Goal: Task Accomplishment & Management: Manage account settings

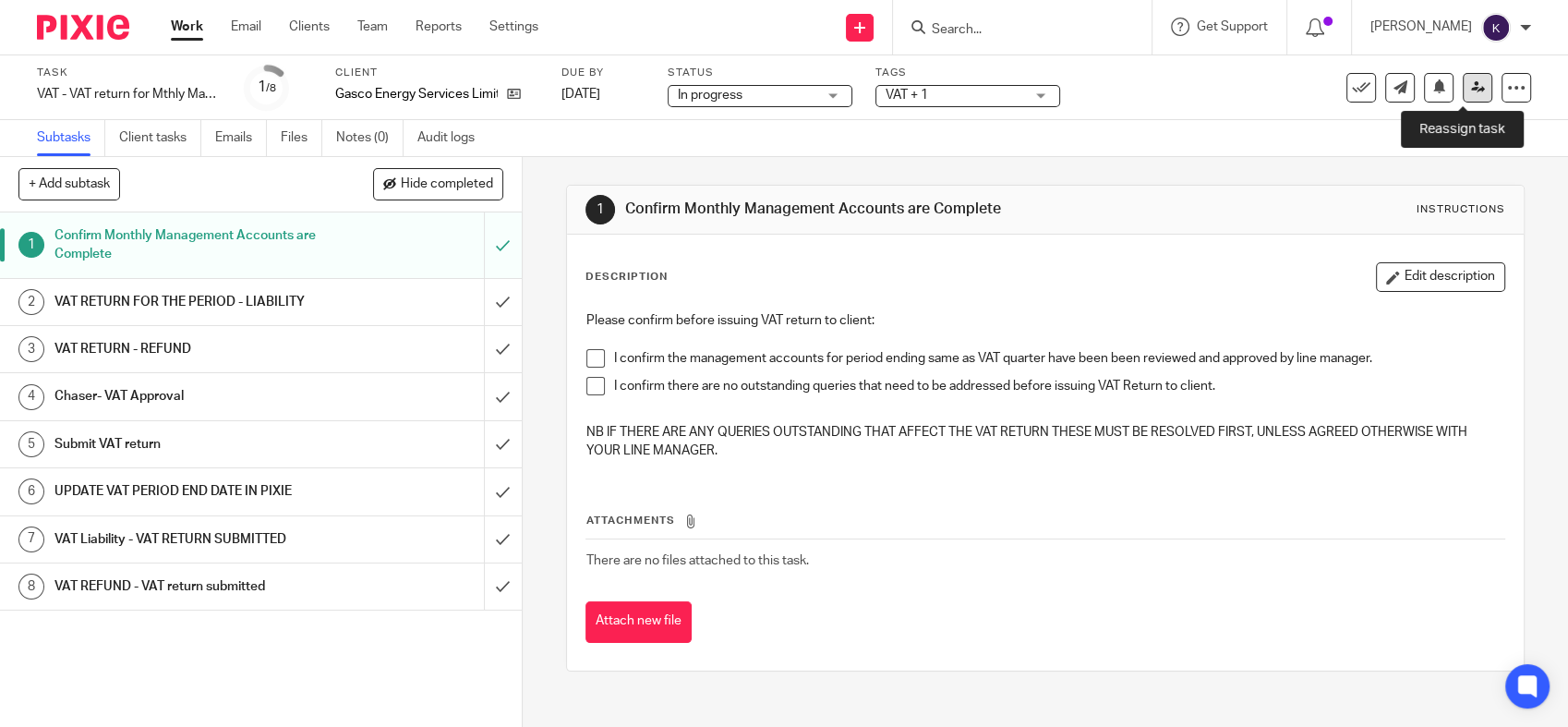
click at [1471, 82] on icon at bounding box center [1478, 87] width 14 height 14
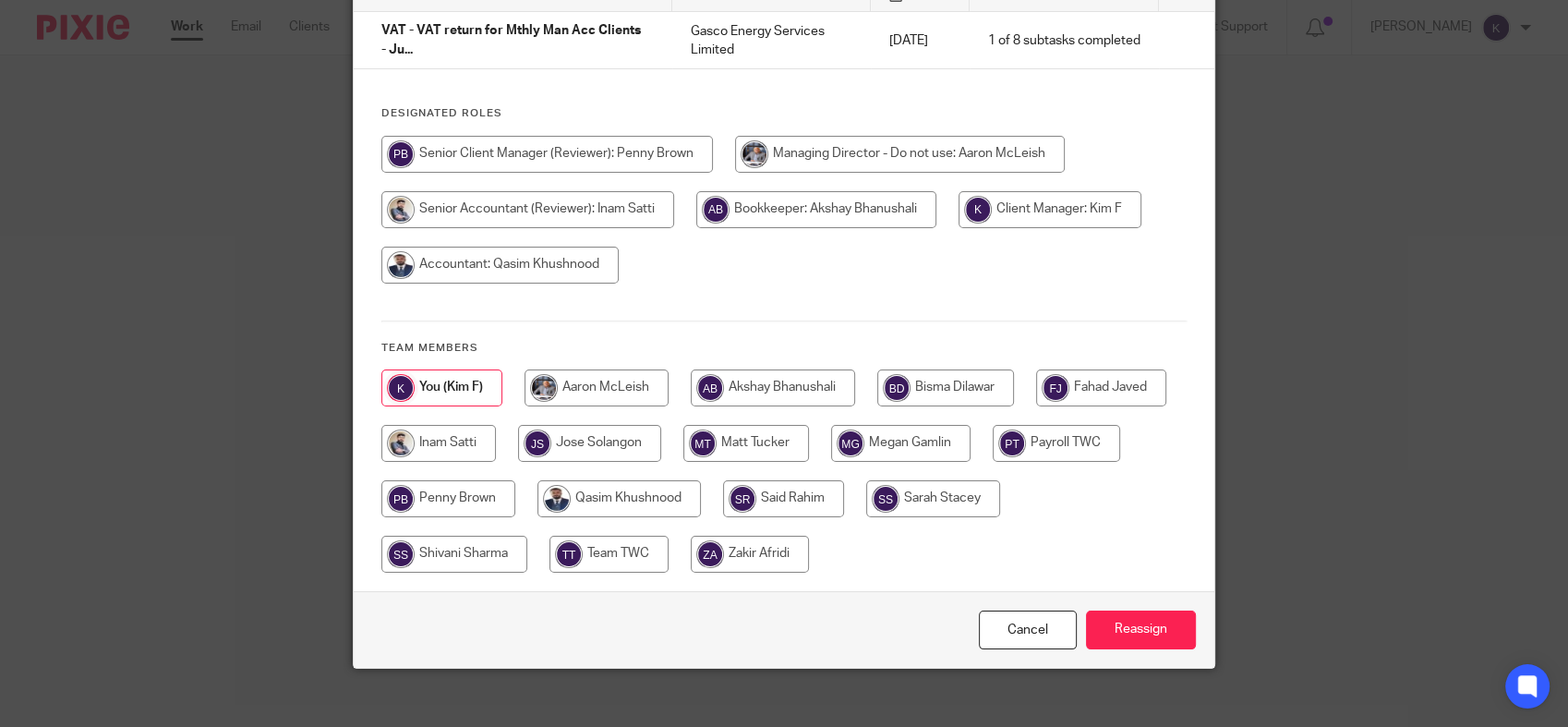
scroll to position [174, 0]
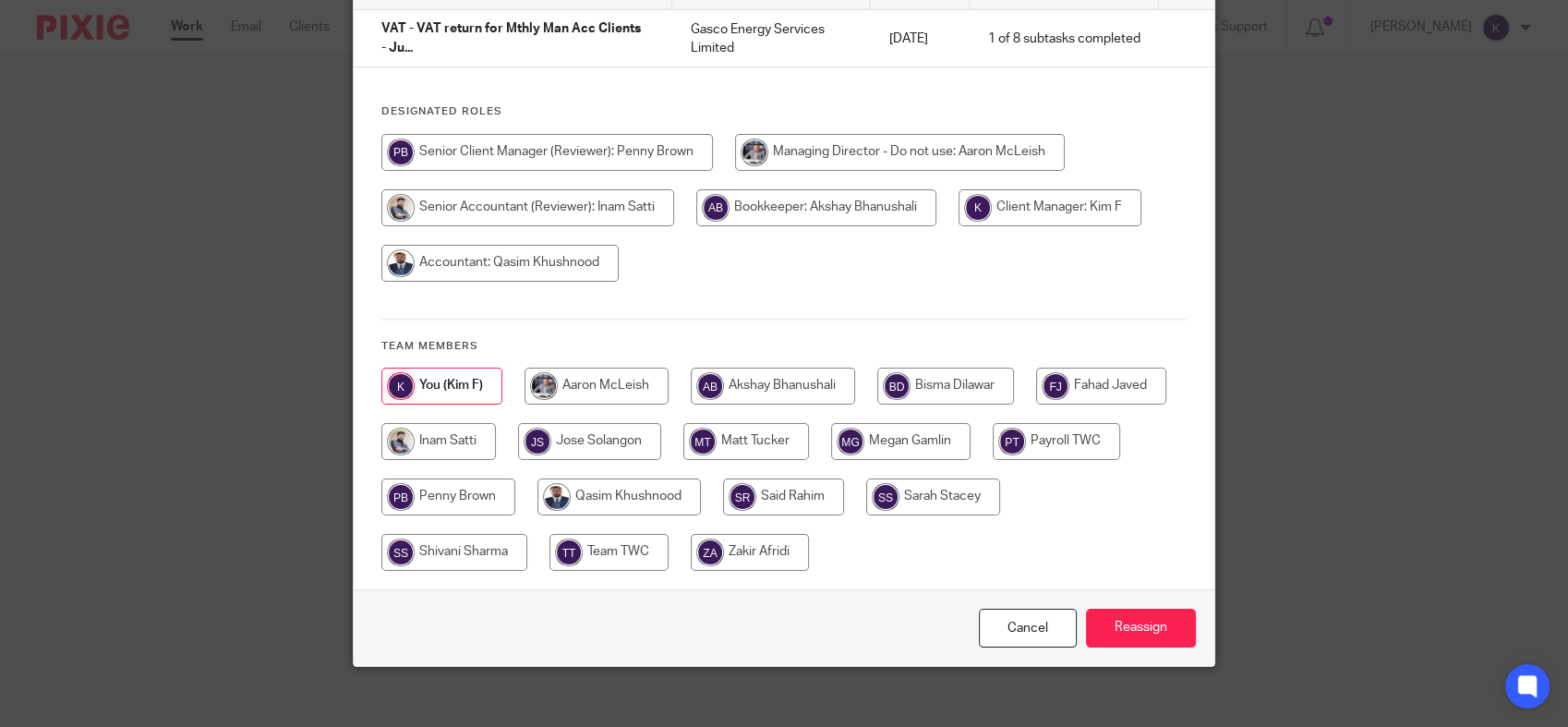
click at [731, 372] on input "radio" at bounding box center [772, 385] width 164 height 37
radio input "true"
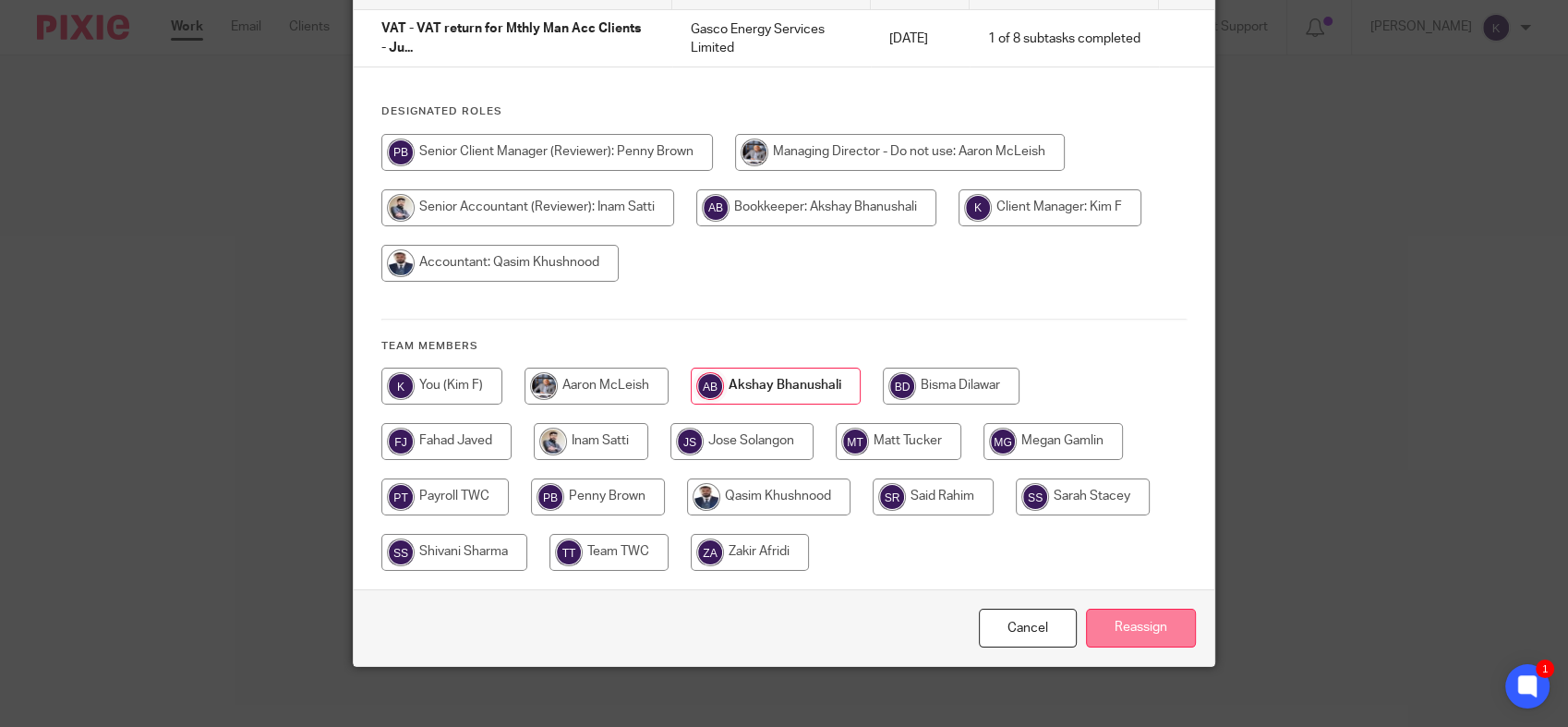
click at [1116, 609] on input "Reassign" at bounding box center [1140, 629] width 110 height 40
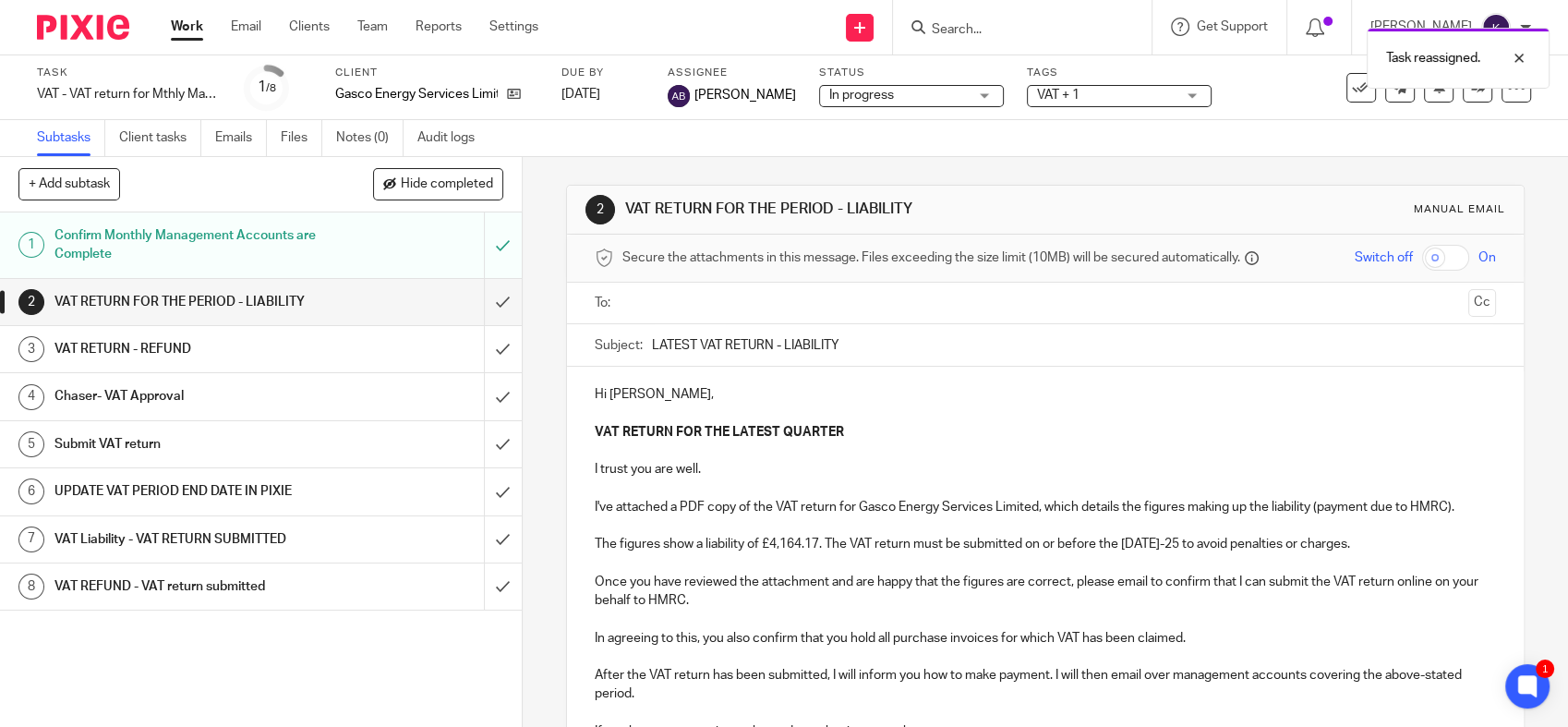
click at [103, 30] on img at bounding box center [82, 27] width 92 height 25
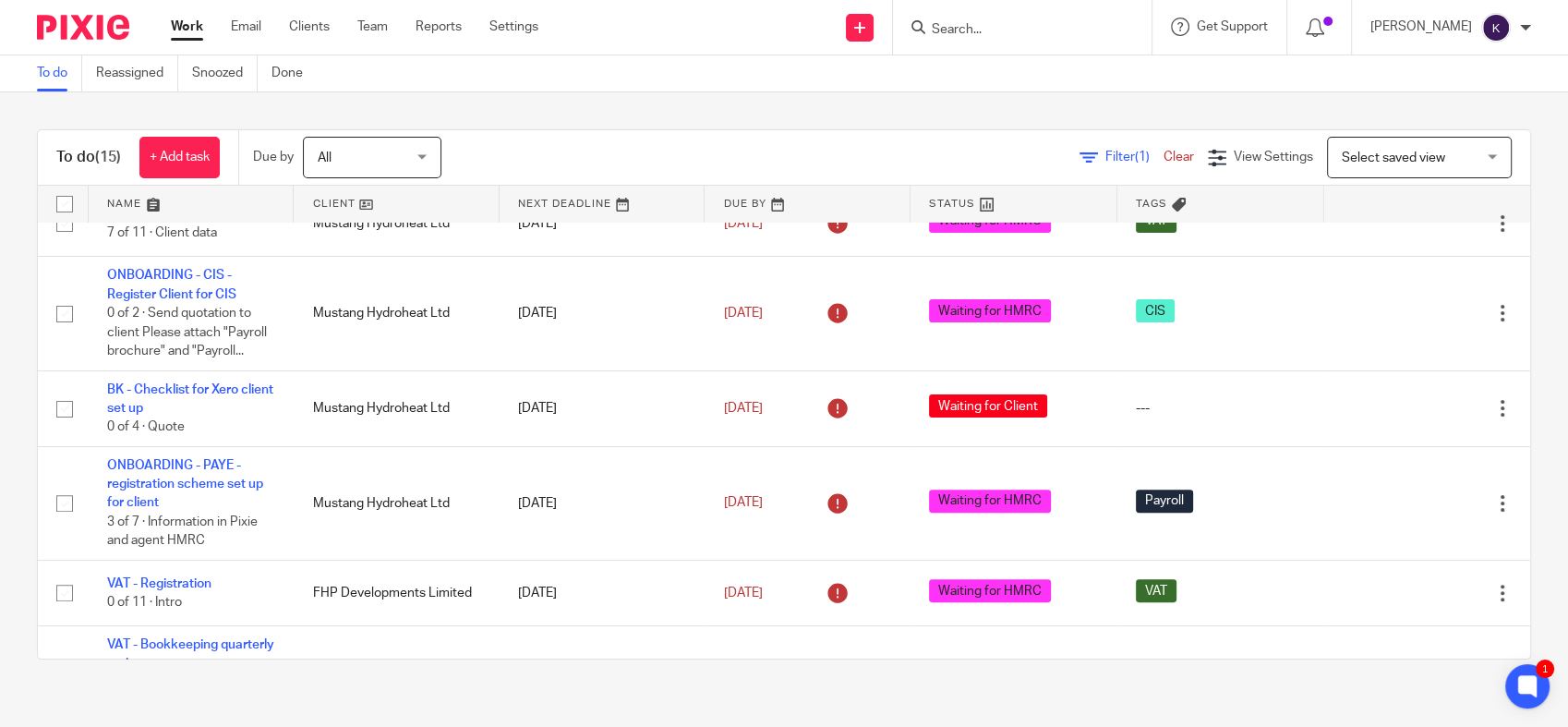
scroll to position [942, 0]
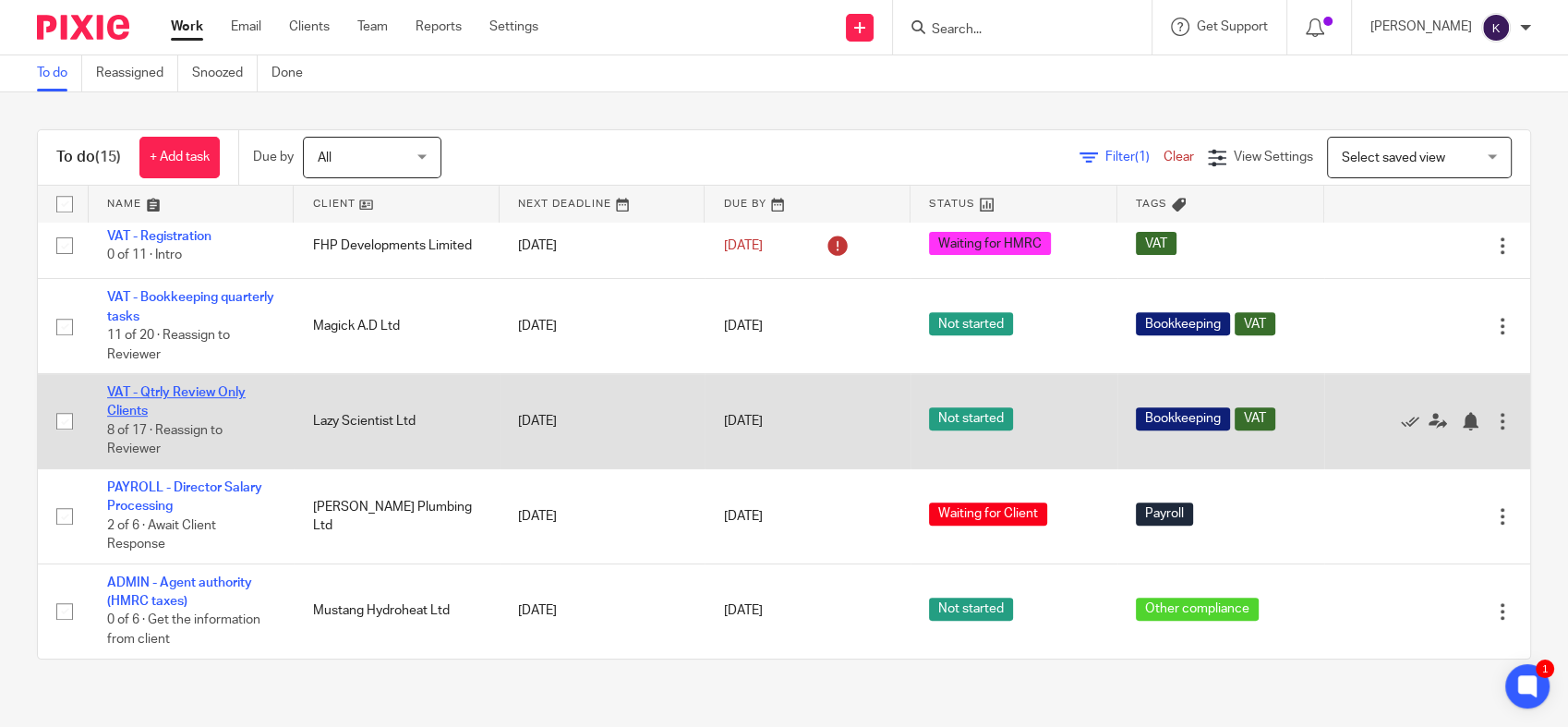
click at [215, 388] on link "VAT - Qtrly Review Only Clients" at bounding box center [176, 402] width 138 height 32
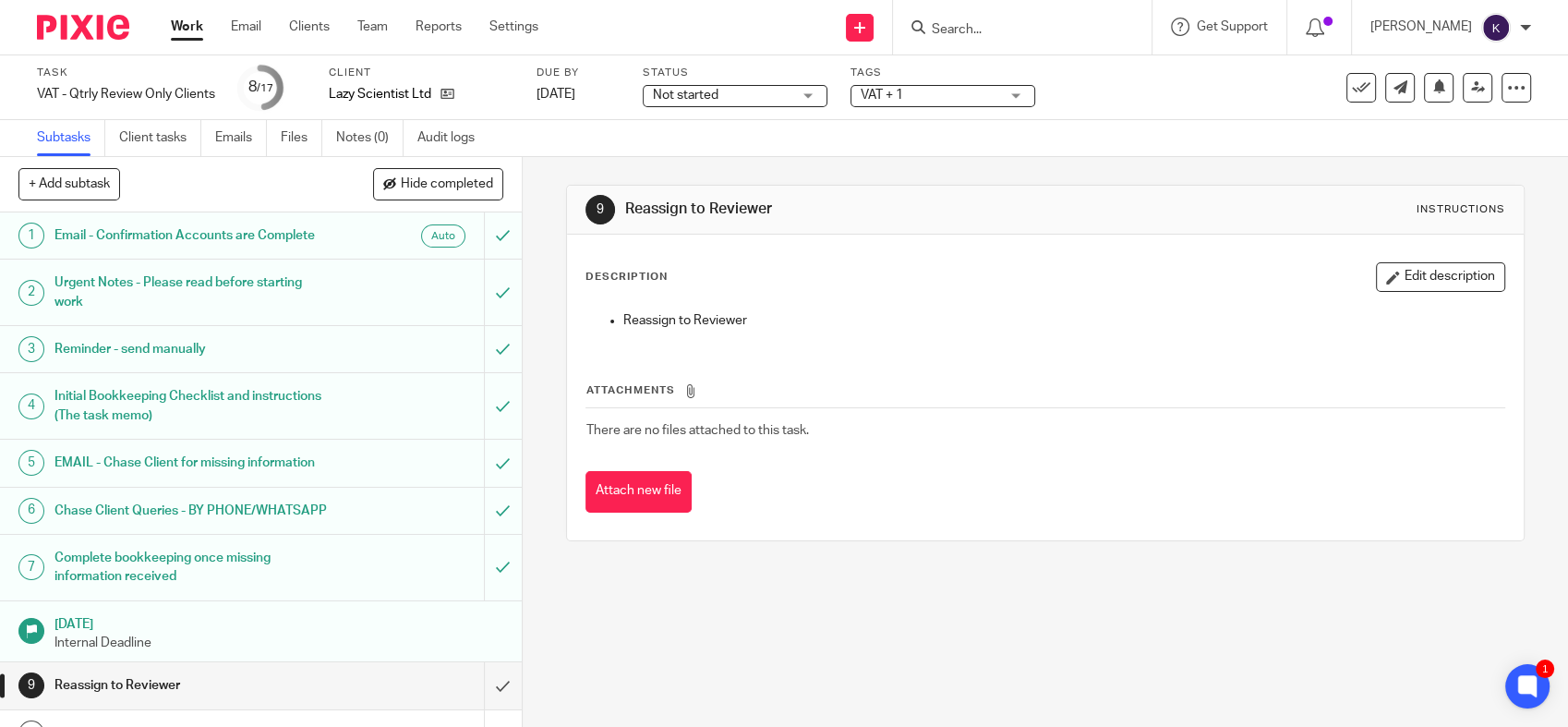
click at [764, 599] on div "9 Reassign to Reviewer Instructions Description Edit description Reassign to Re…" at bounding box center [1045, 442] width 1046 height 570
